Goal: Task Accomplishment & Management: Manage account settings

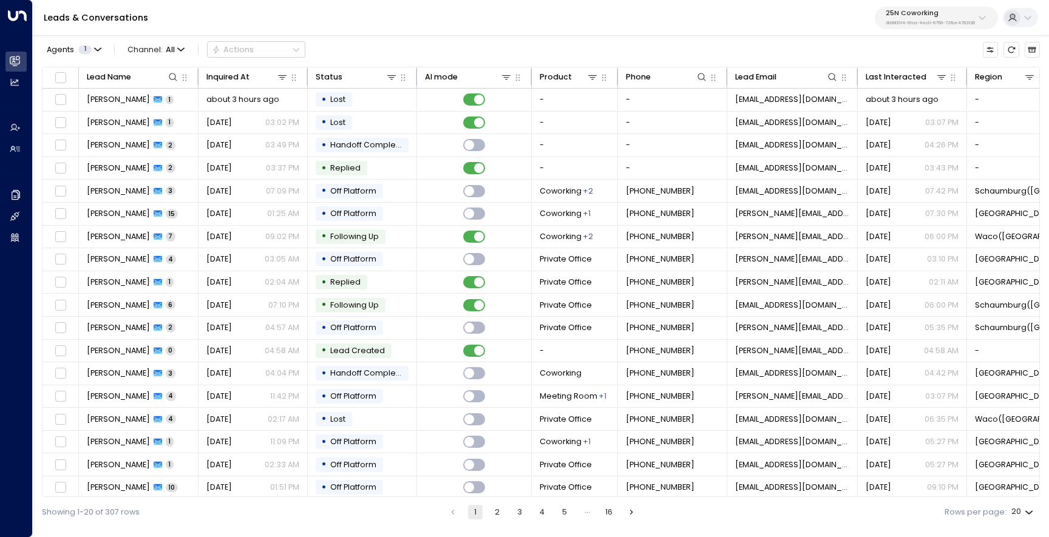
click at [910, 10] on p "25N Coworking" at bounding box center [930, 13] width 89 height 7
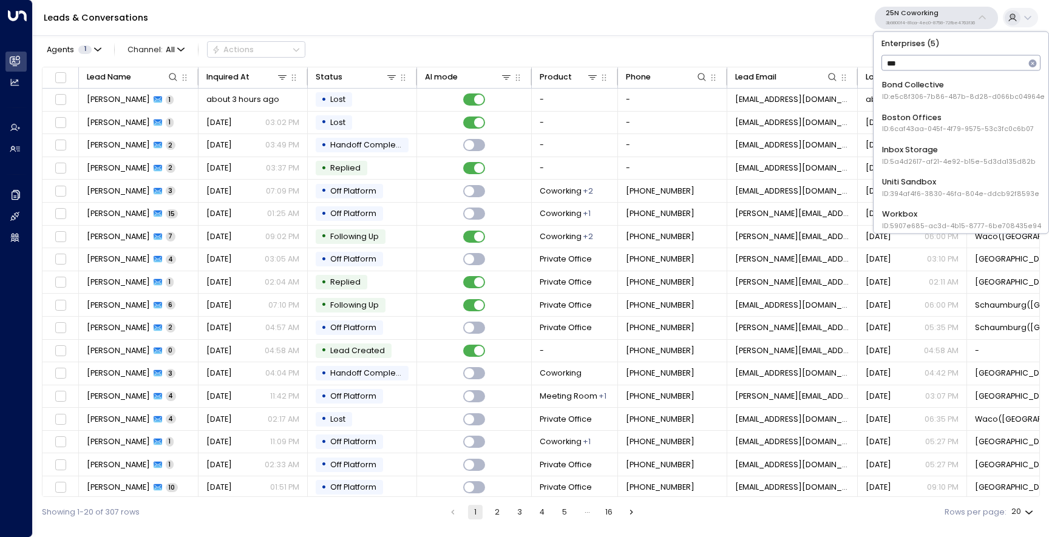
type input "****"
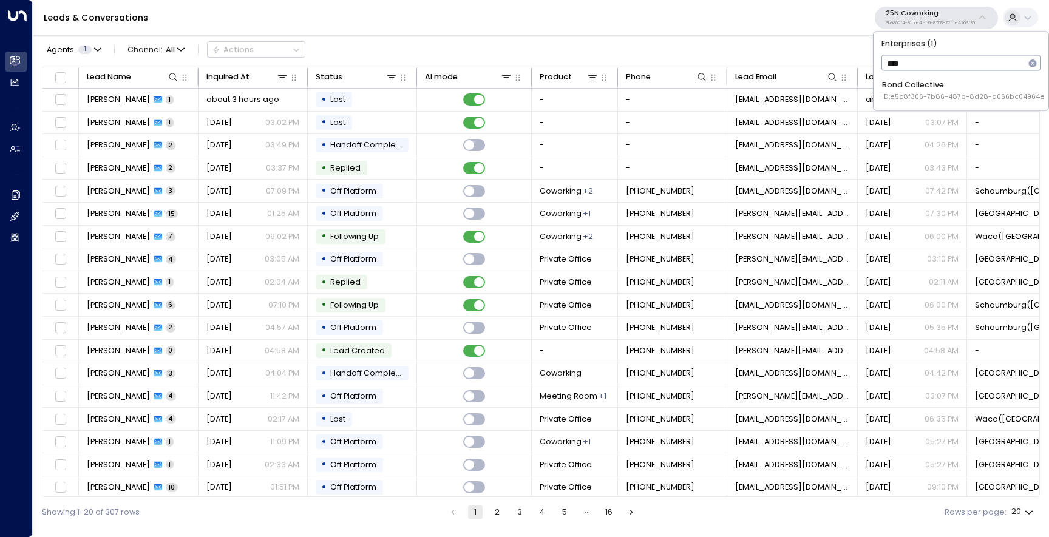
click at [908, 77] on li "Bond Collective ID: e5c8f306-7b86-487b-8d28-d066bc04964e" at bounding box center [961, 91] width 166 height 30
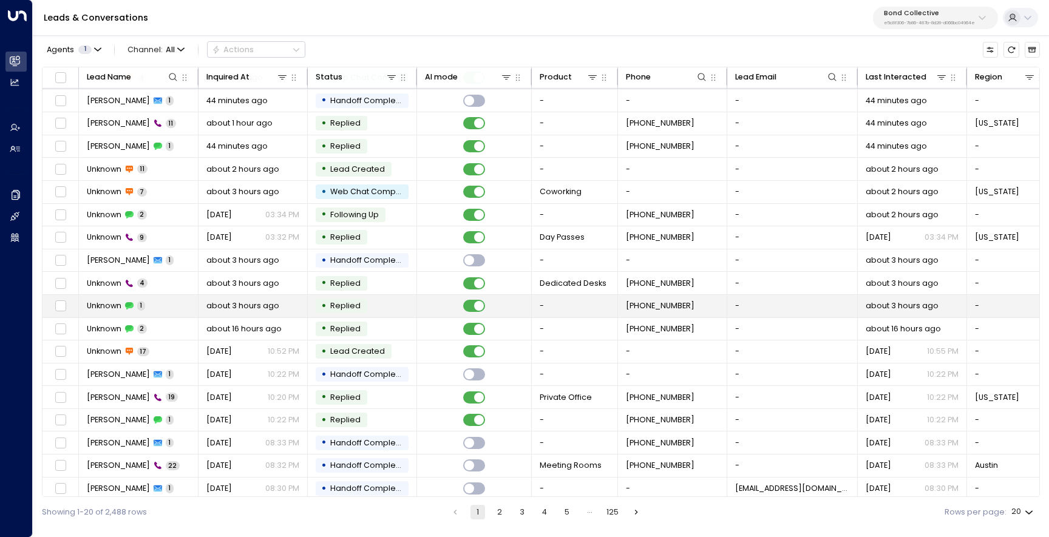
scroll to position [51, 0]
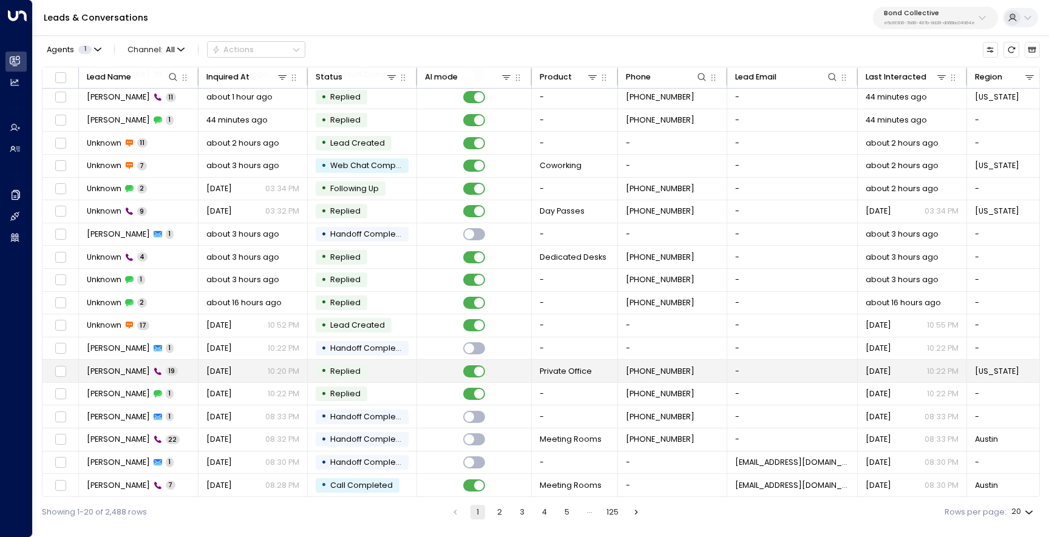
click at [171, 367] on td "[PERSON_NAME] 19" at bounding box center [139, 371] width 120 height 22
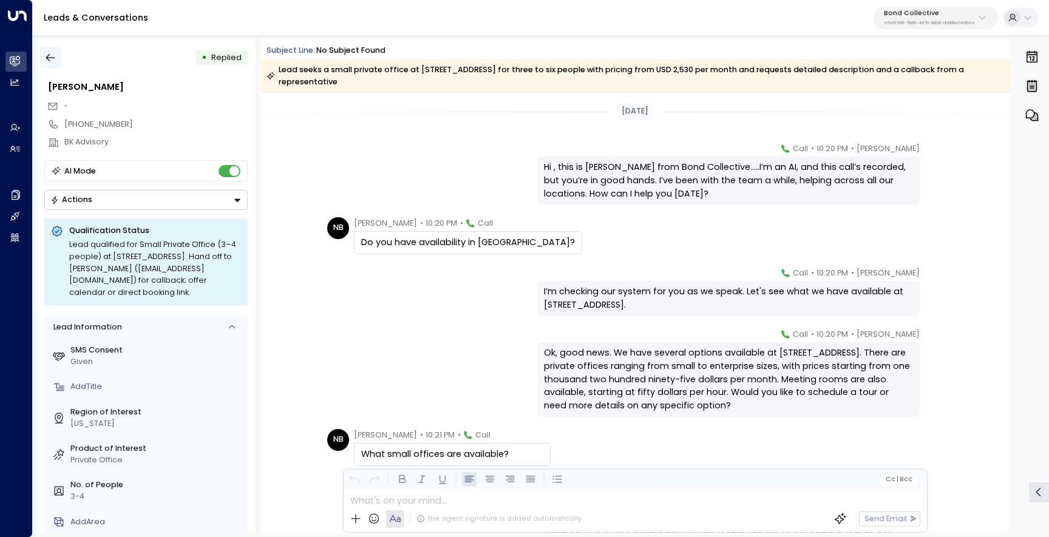
click at [52, 50] on button "button" at bounding box center [50, 58] width 22 height 22
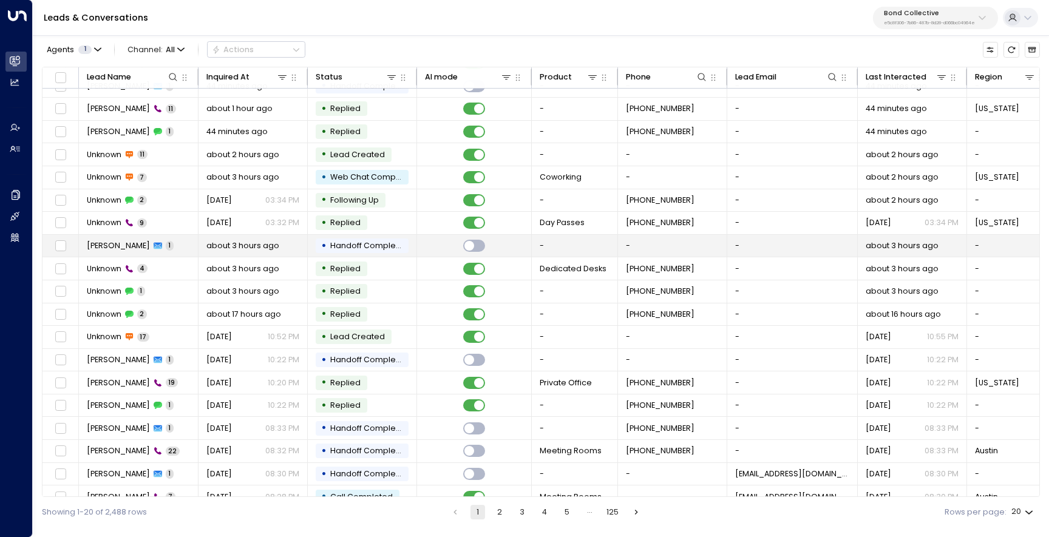
scroll to position [51, 0]
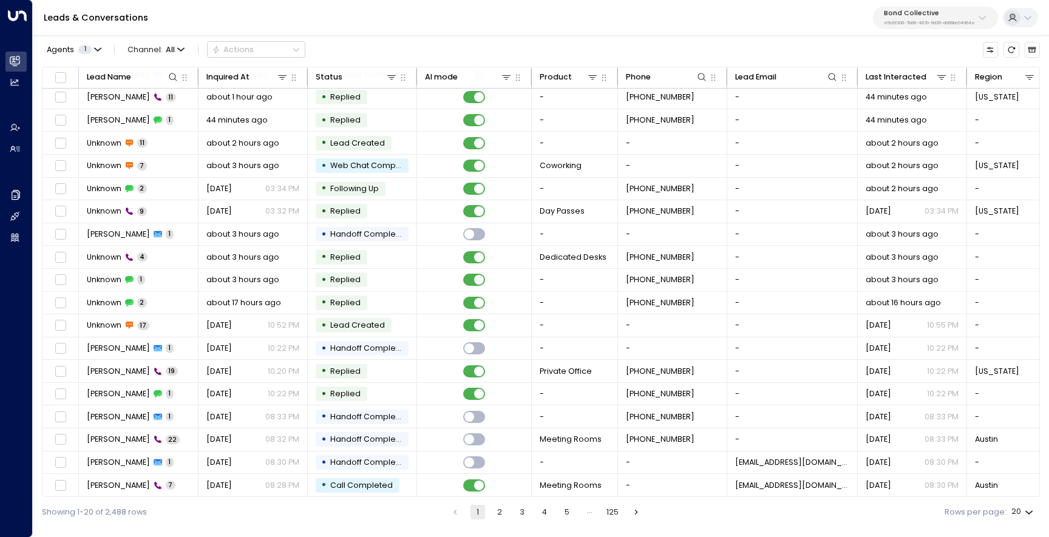
click at [507, 512] on button "2" at bounding box center [499, 512] width 15 height 15
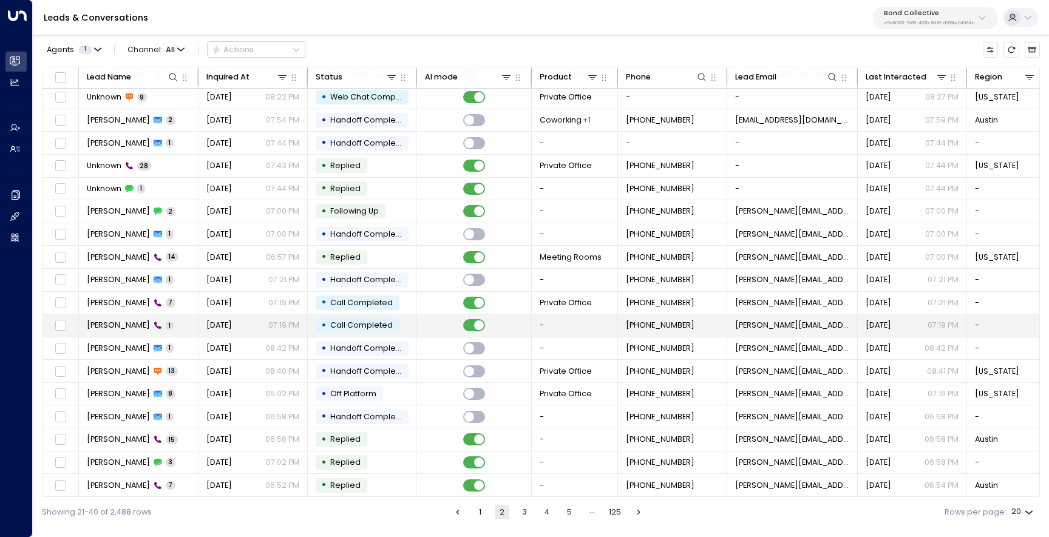
scroll to position [51, 0]
